Goal: Information Seeking & Learning: Learn about a topic

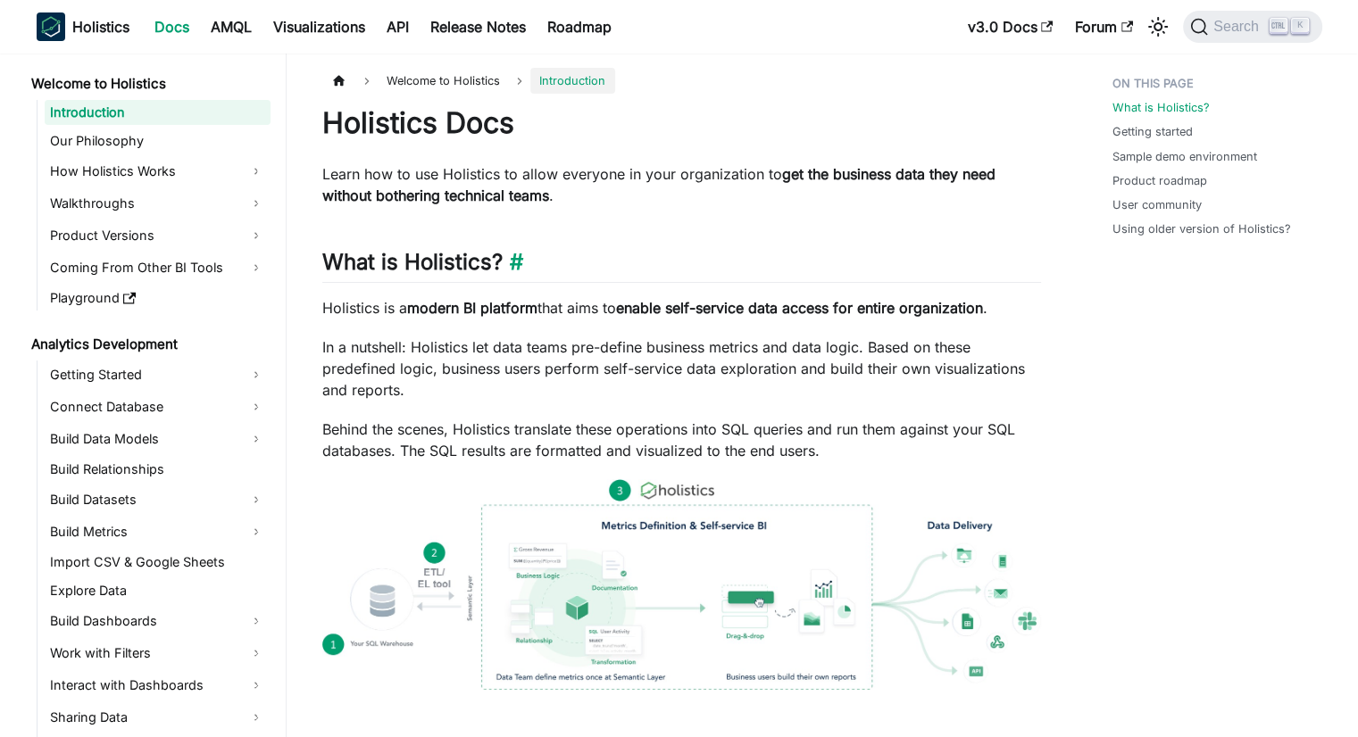
click at [422, 264] on h2 "What is Holistics? ​" at bounding box center [681, 266] width 719 height 34
copy h2 "Holistics"
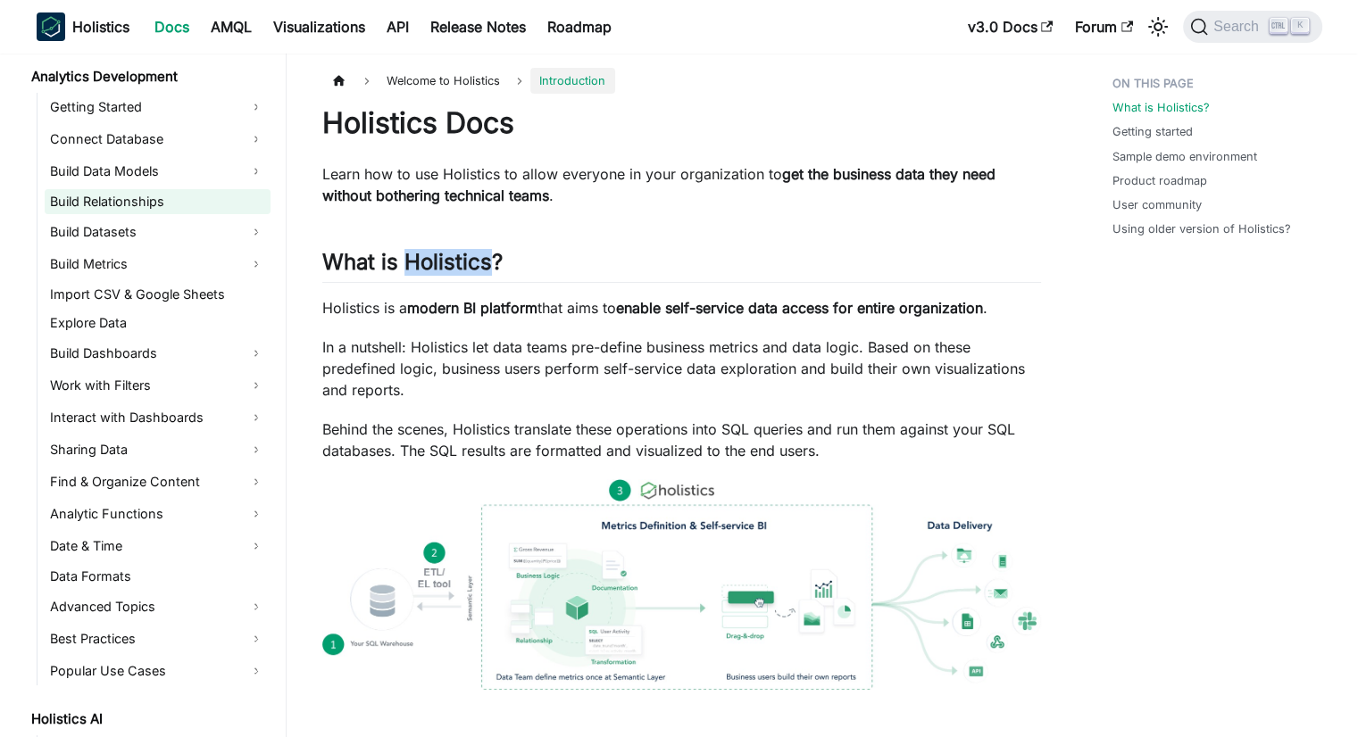
scroll to position [179, 0]
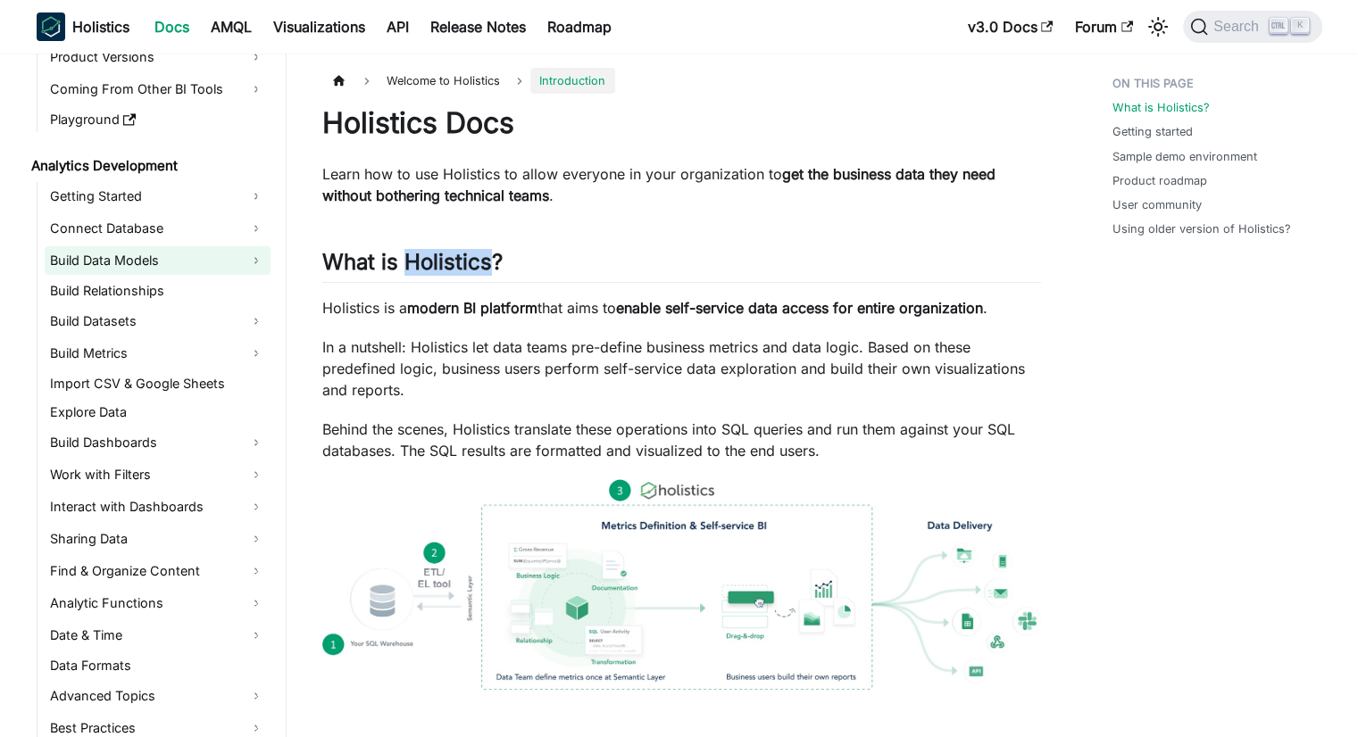
click at [87, 263] on link "Build Data Models" at bounding box center [158, 260] width 226 height 29
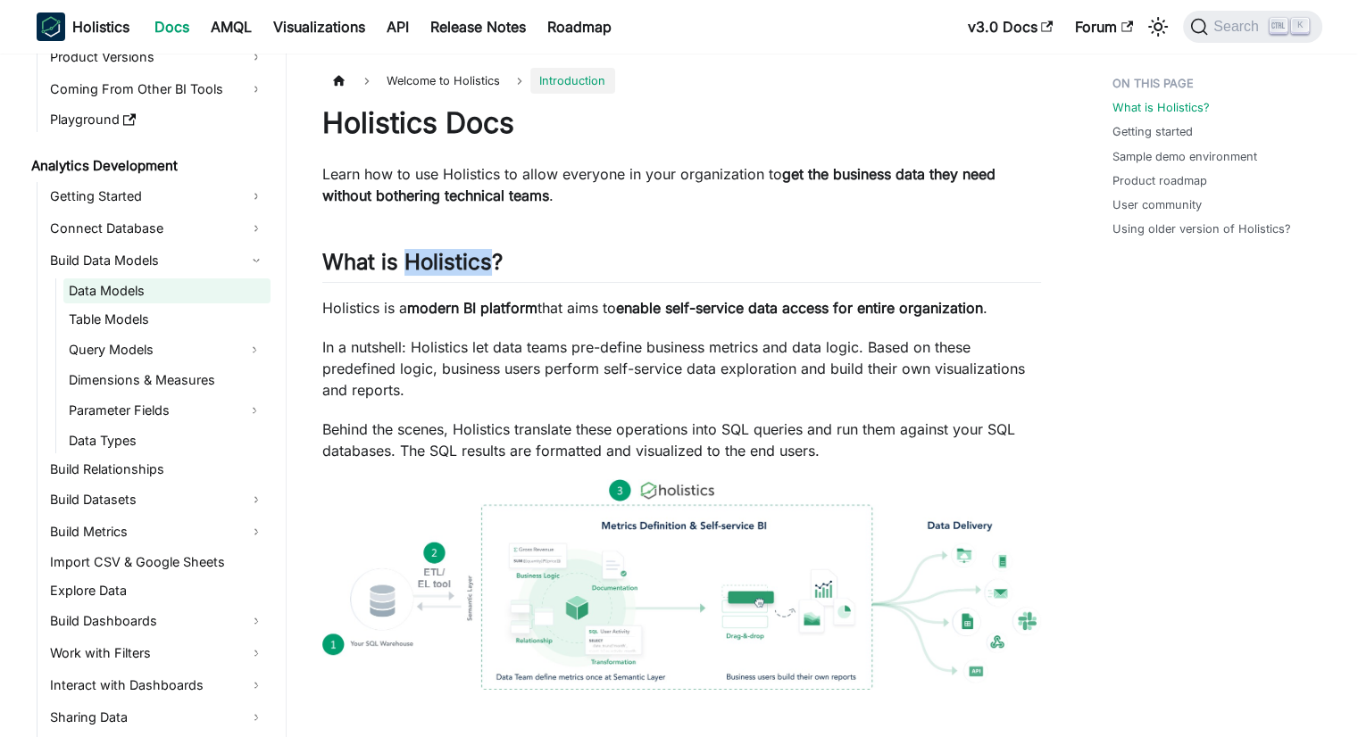
click at [87, 289] on link "Data Models" at bounding box center [166, 291] width 207 height 25
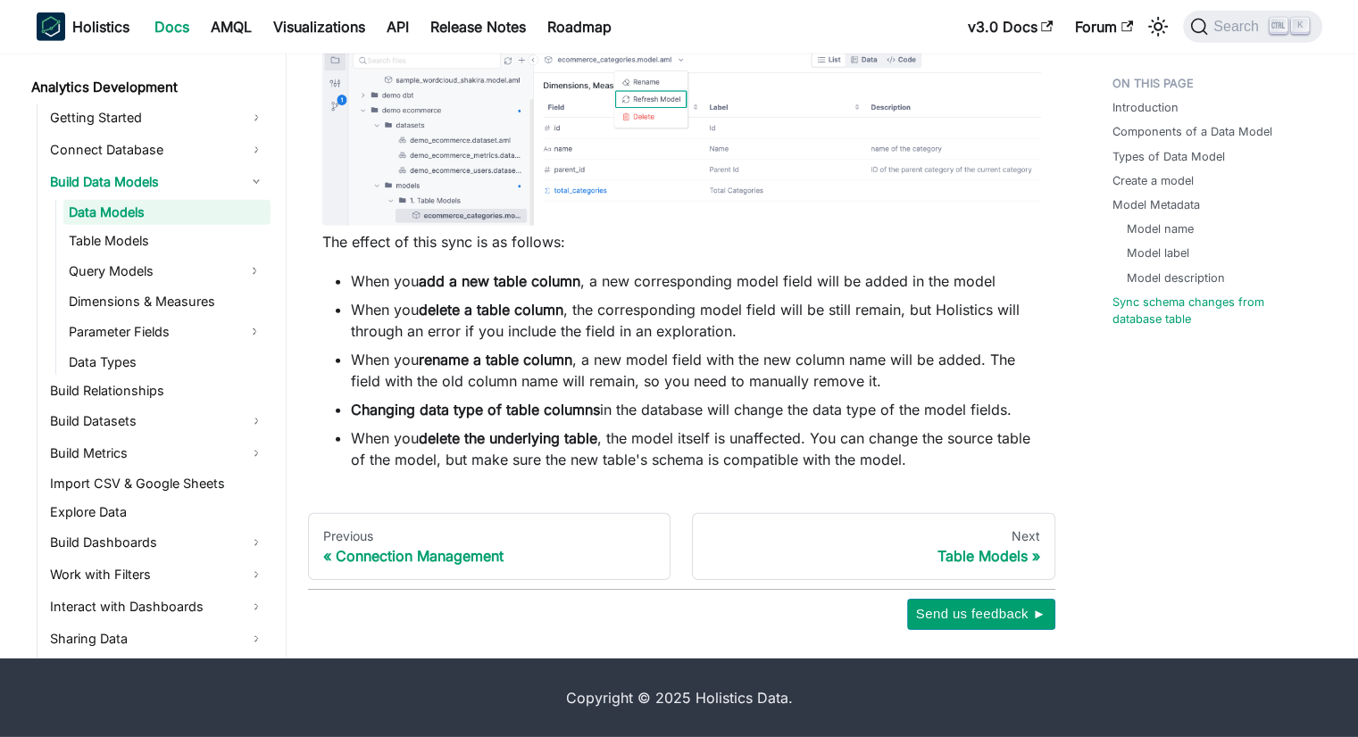
scroll to position [5364, 0]
click at [105, 275] on link "Query Models" at bounding box center [150, 271] width 175 height 29
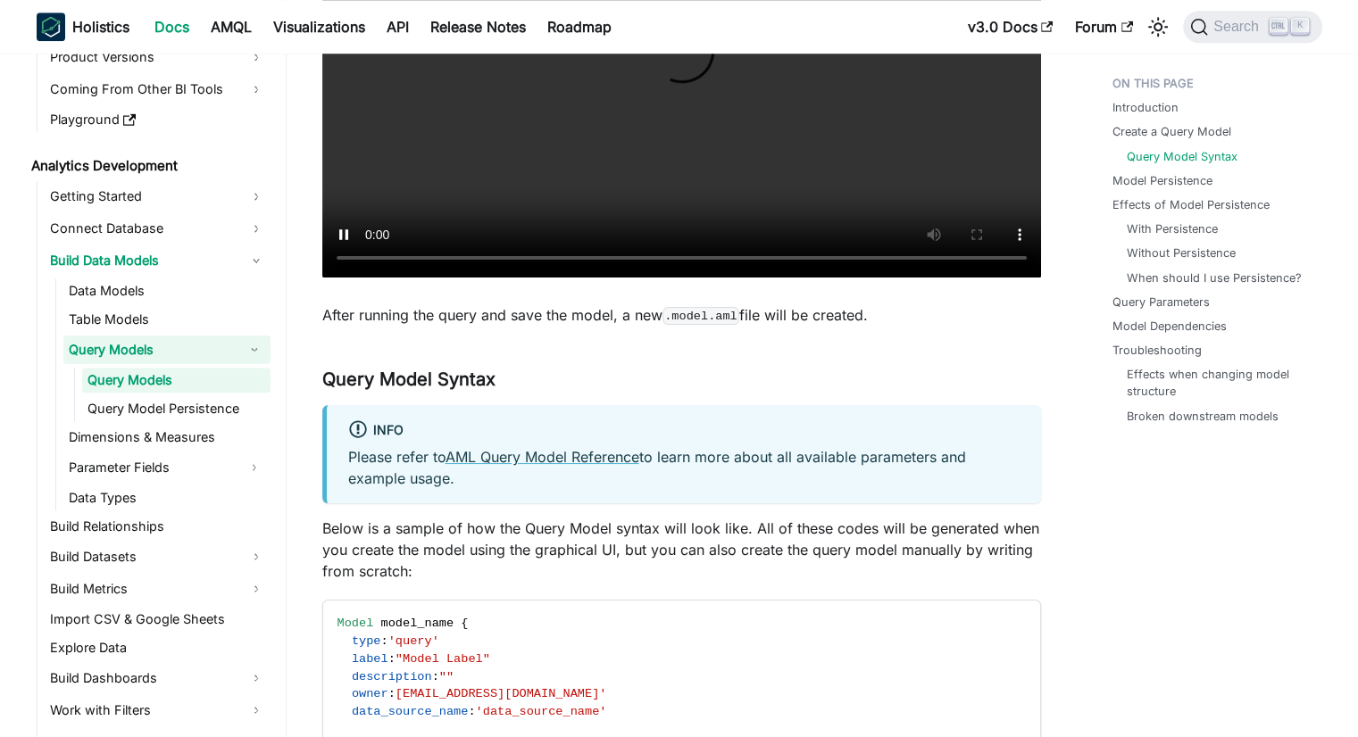
scroll to position [1696, 0]
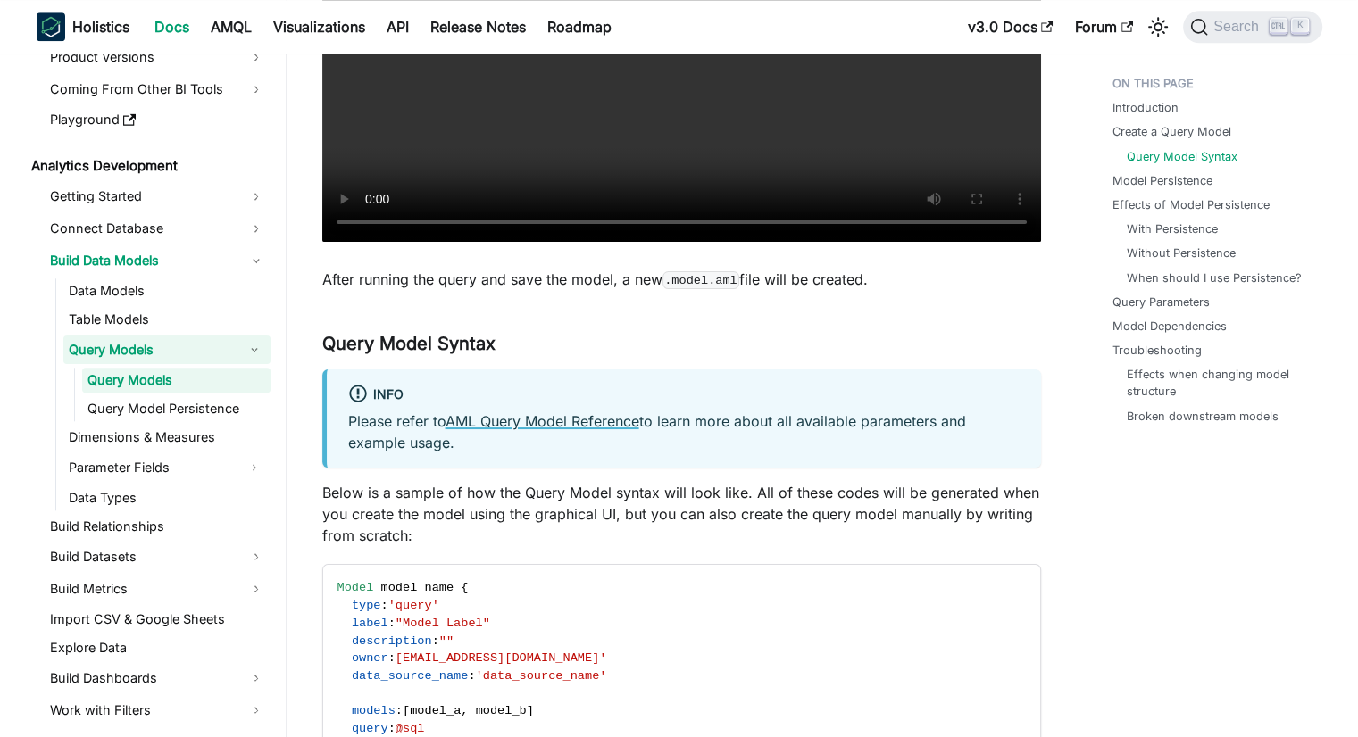
click at [525, 423] on link "AML Query Model Reference" at bounding box center [543, 421] width 194 height 18
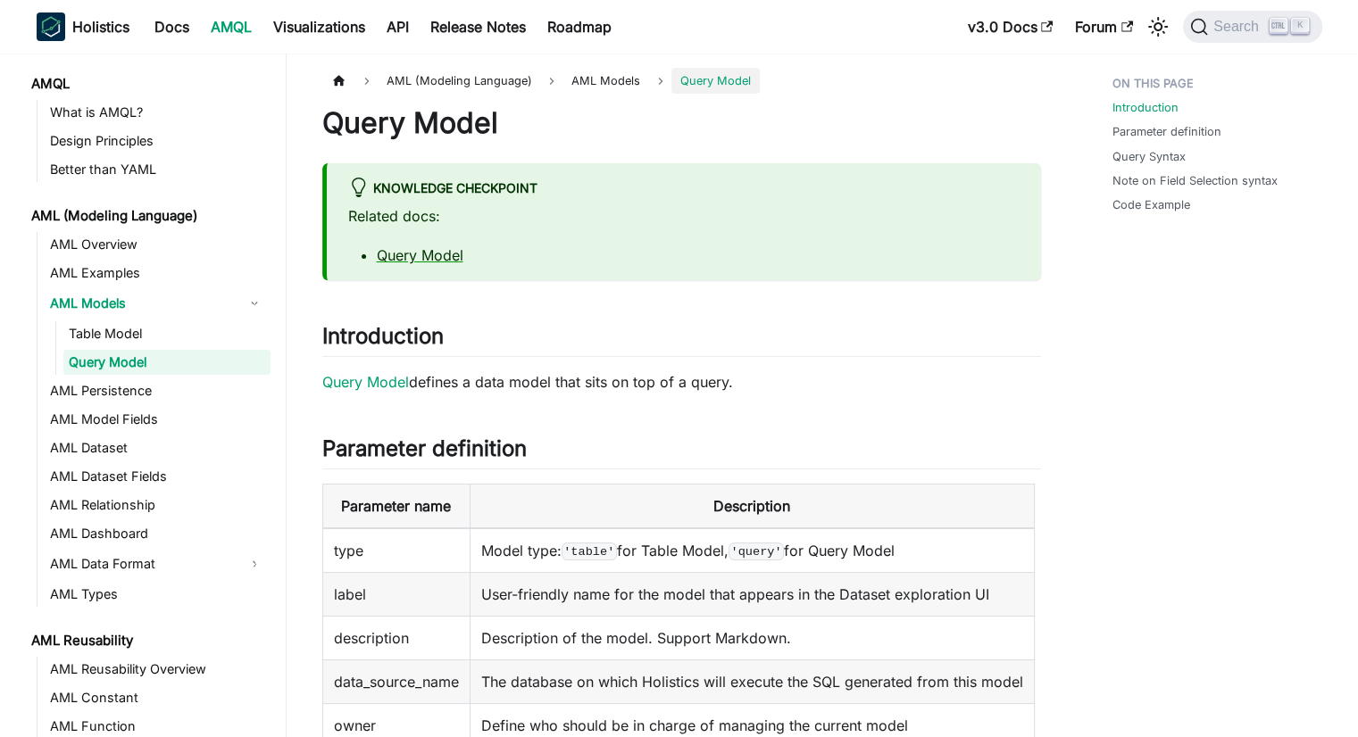
click at [218, 29] on link "AMQL" at bounding box center [231, 26] width 62 height 29
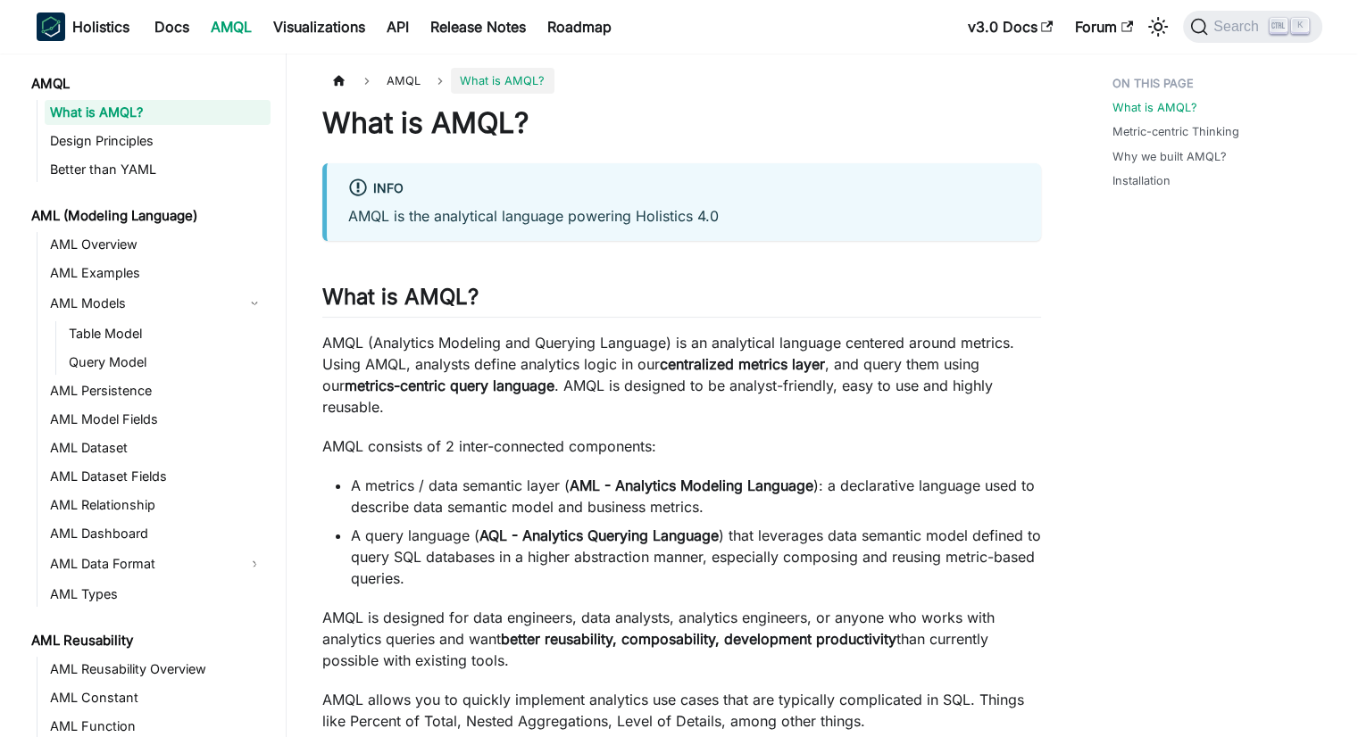
click at [462, 124] on h1 "What is AMQL?" at bounding box center [681, 123] width 719 height 36
copy h1 "AMQL"
